Goal: Task Accomplishment & Management: Use online tool/utility

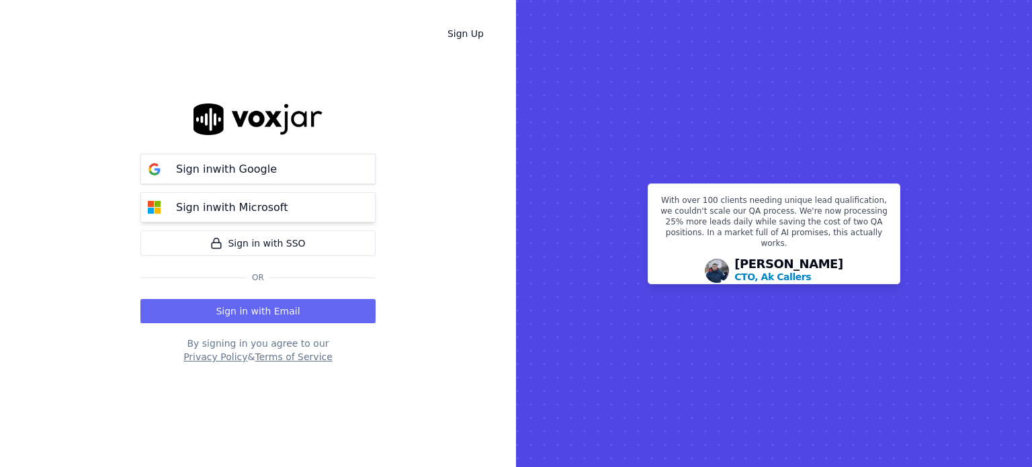
click at [278, 218] on button "Sign in with Microsoft" at bounding box center [257, 207] width 235 height 30
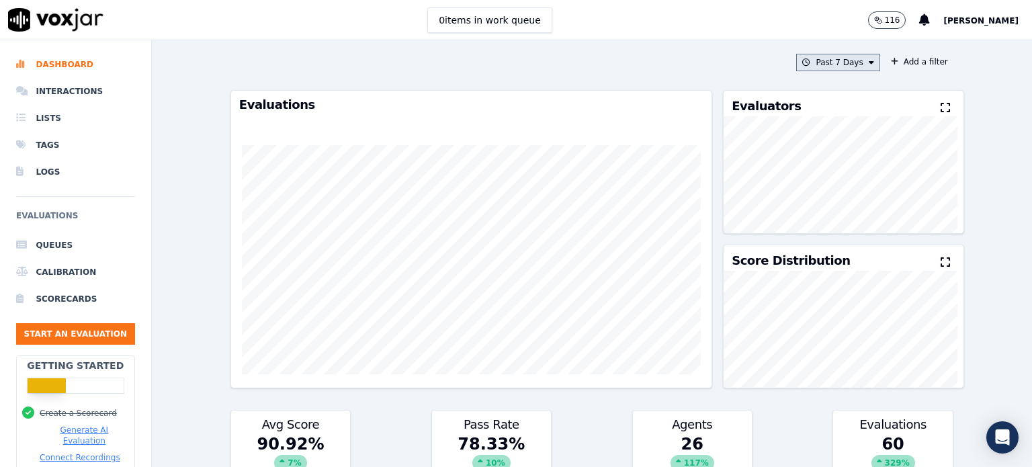
click at [831, 66] on button "Past 7 Days" at bounding box center [837, 62] width 83 height 17
click at [819, 163] on div "This Month" at bounding box center [841, 168] width 44 height 11
click at [847, 221] on button "Add" at bounding box center [860, 217] width 26 height 22
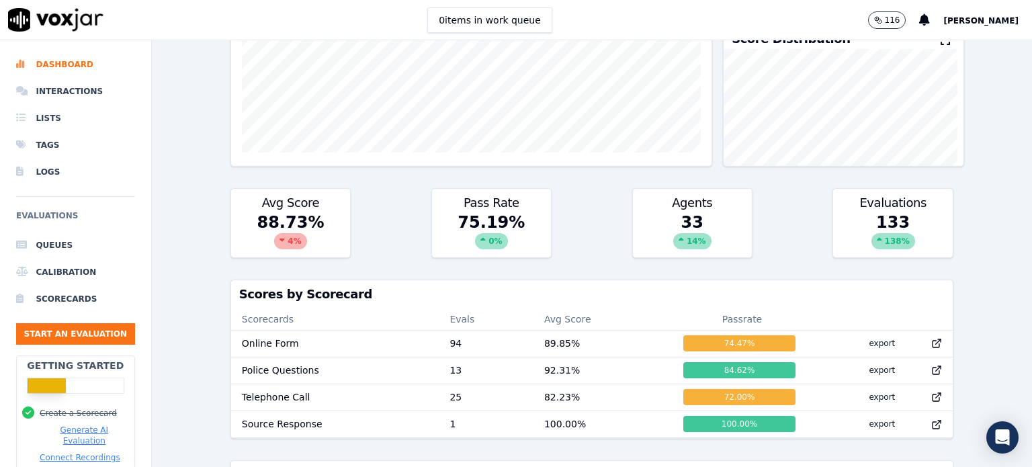
scroll to position [225, 0]
